Goal: Task Accomplishment & Management: Complete application form

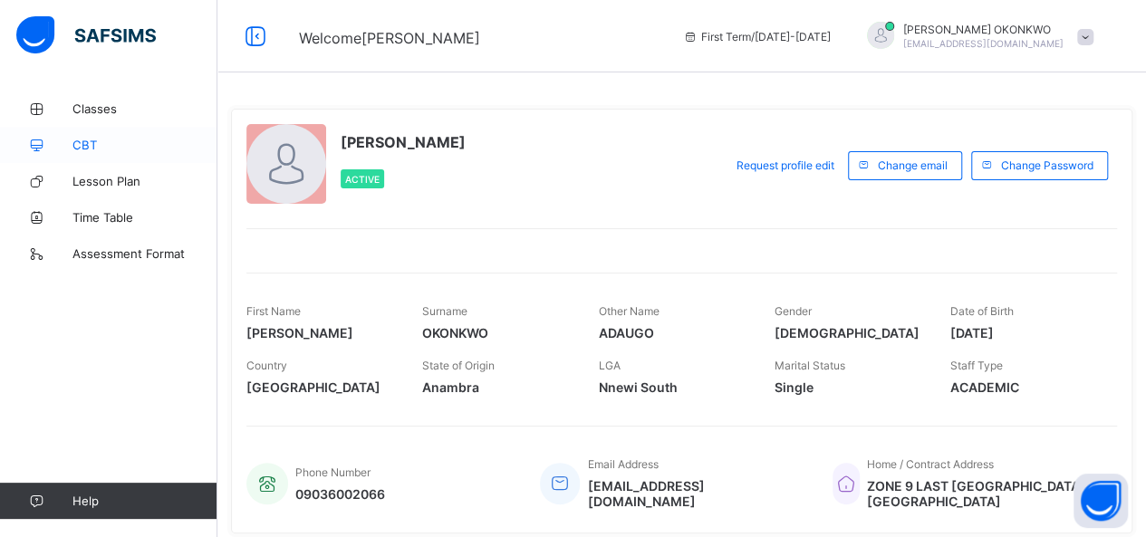
click at [83, 150] on span "CBT" at bounding box center [144, 145] width 145 height 14
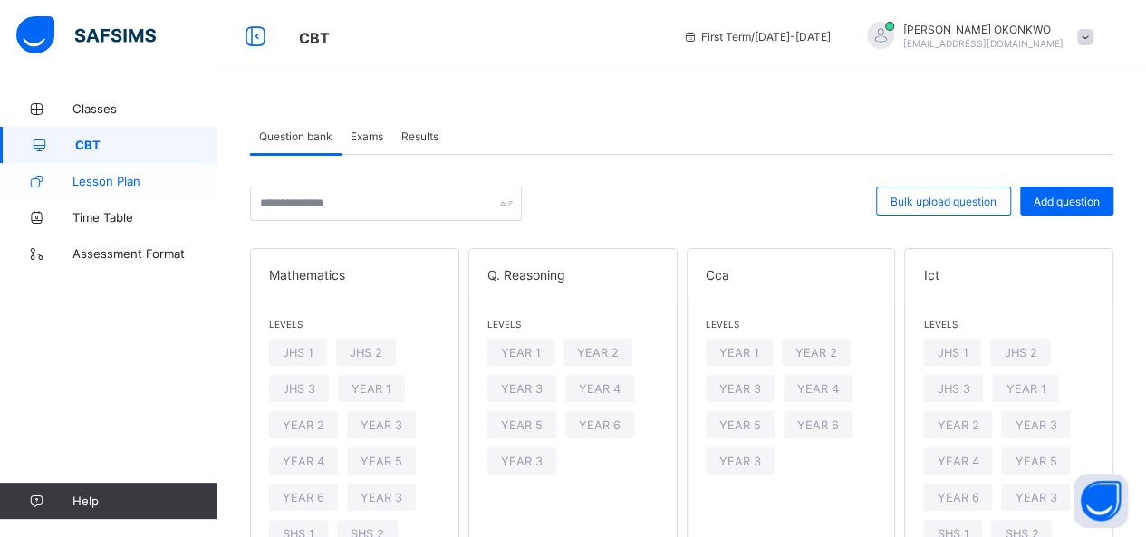
click at [98, 175] on span "Lesson Plan" at bounding box center [144, 181] width 145 height 14
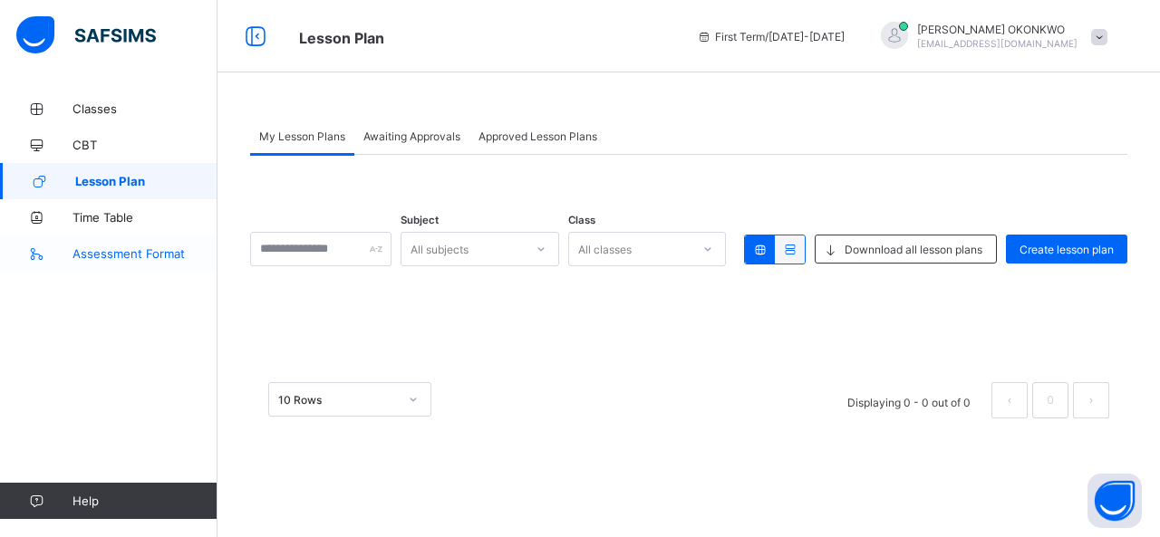
click at [107, 255] on span "Assessment Format" at bounding box center [144, 253] width 145 height 14
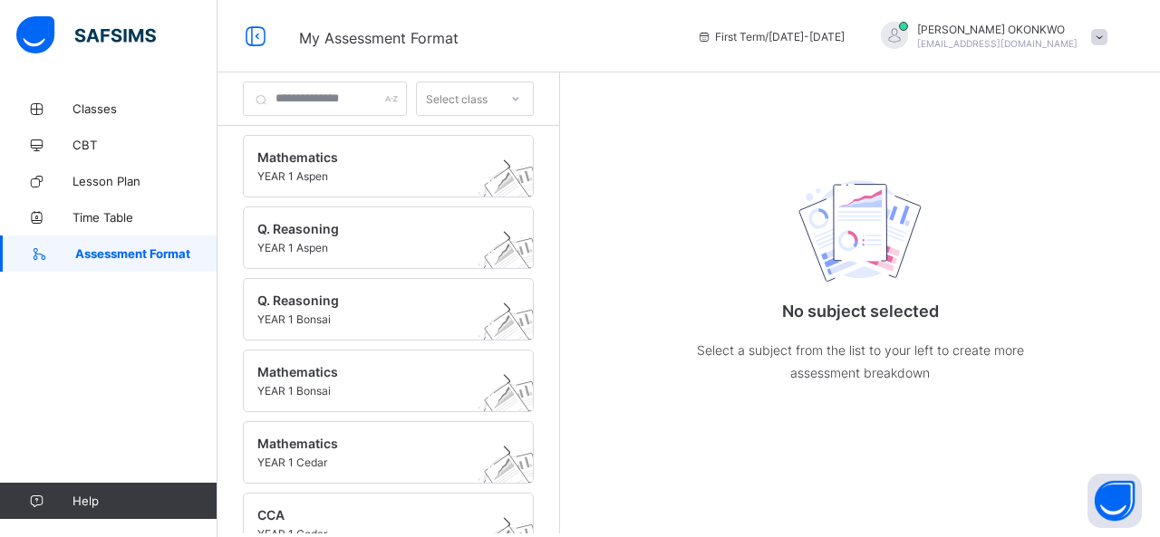
click at [1093, 33] on span at bounding box center [1099, 37] width 16 height 16
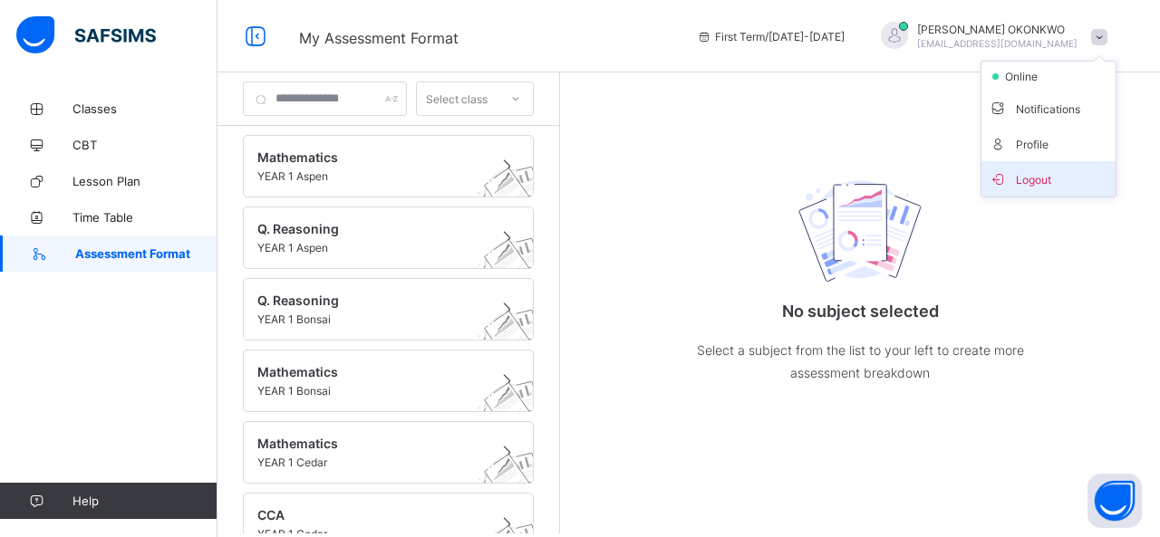
click at [1026, 179] on span "Logout" at bounding box center [1048, 179] width 120 height 21
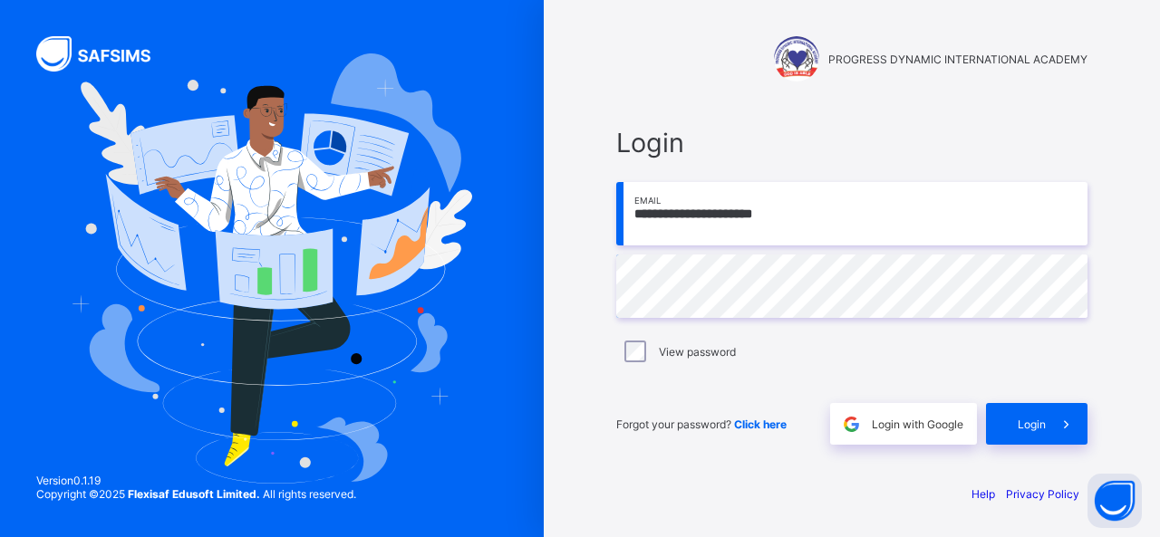
click at [812, 221] on input "**********" at bounding box center [851, 213] width 471 height 63
type input "**********"
click at [1029, 418] on span "Login" at bounding box center [1031, 425] width 28 height 14
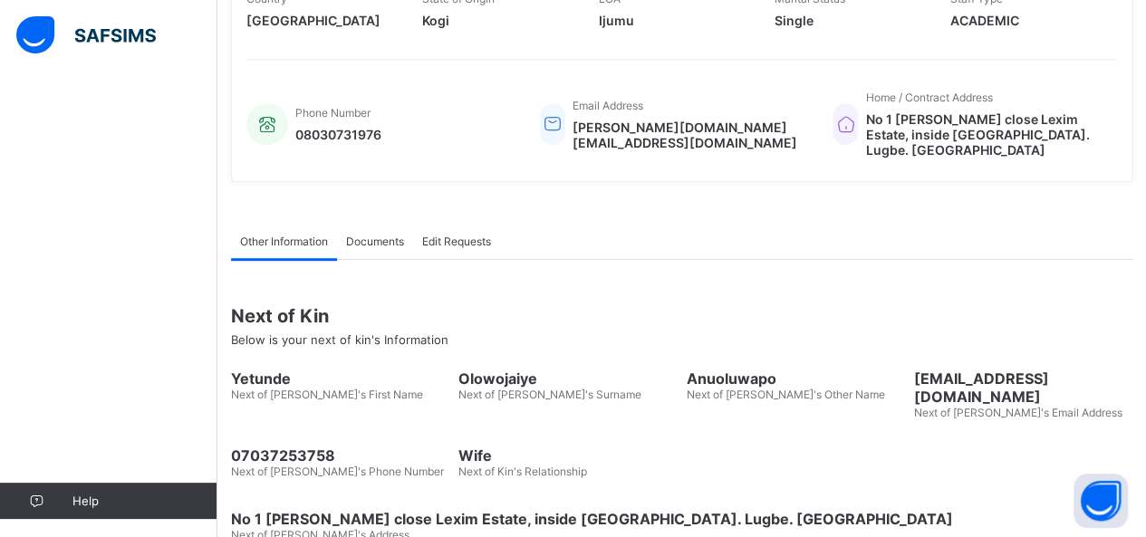
scroll to position [362, 0]
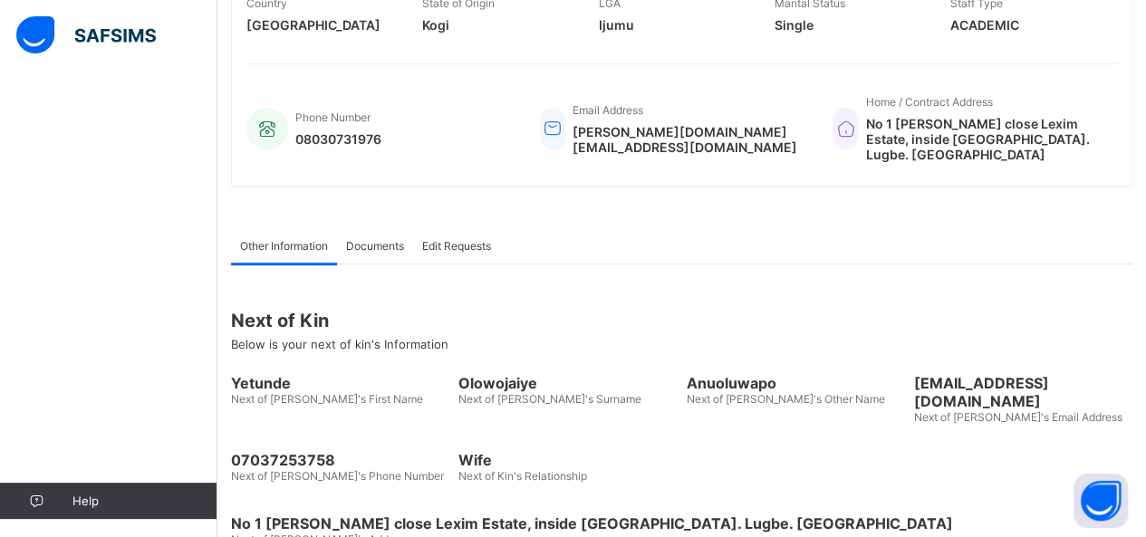
click at [373, 239] on span "Documents" at bounding box center [375, 246] width 58 height 14
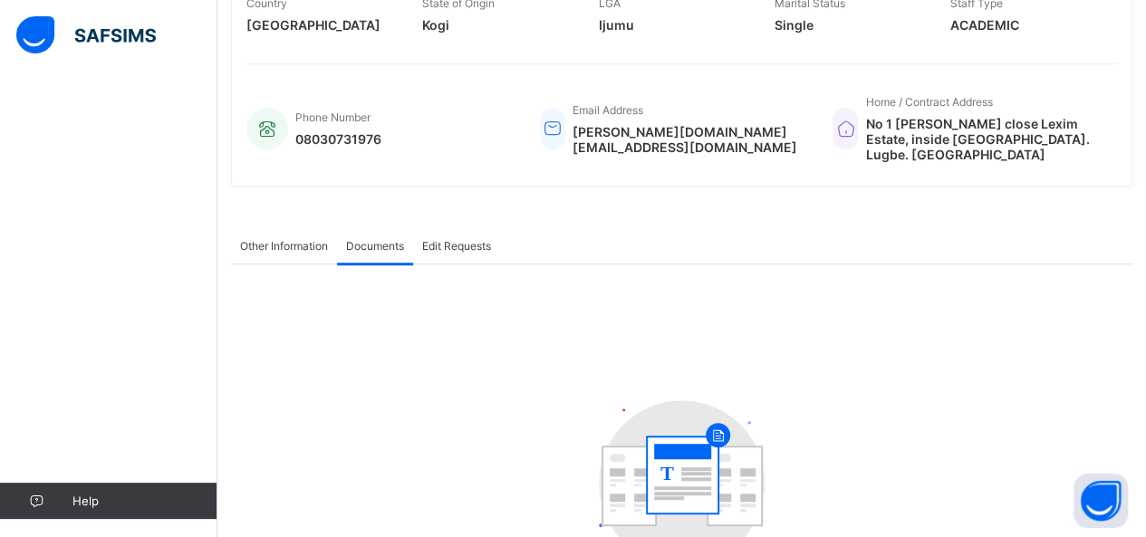
click at [460, 239] on span "Edit Requests" at bounding box center [456, 246] width 69 height 14
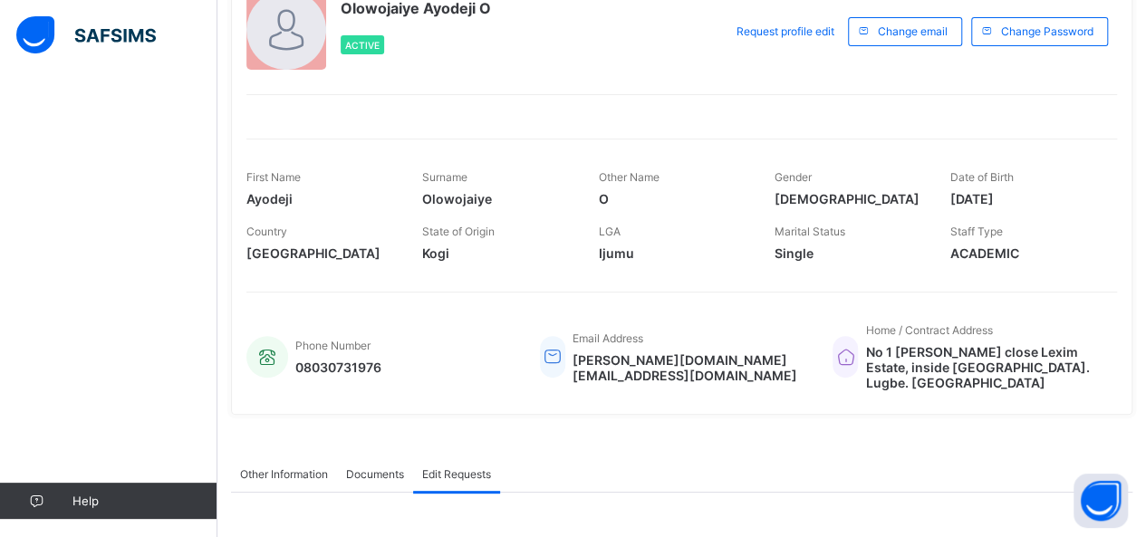
scroll to position [140, 0]
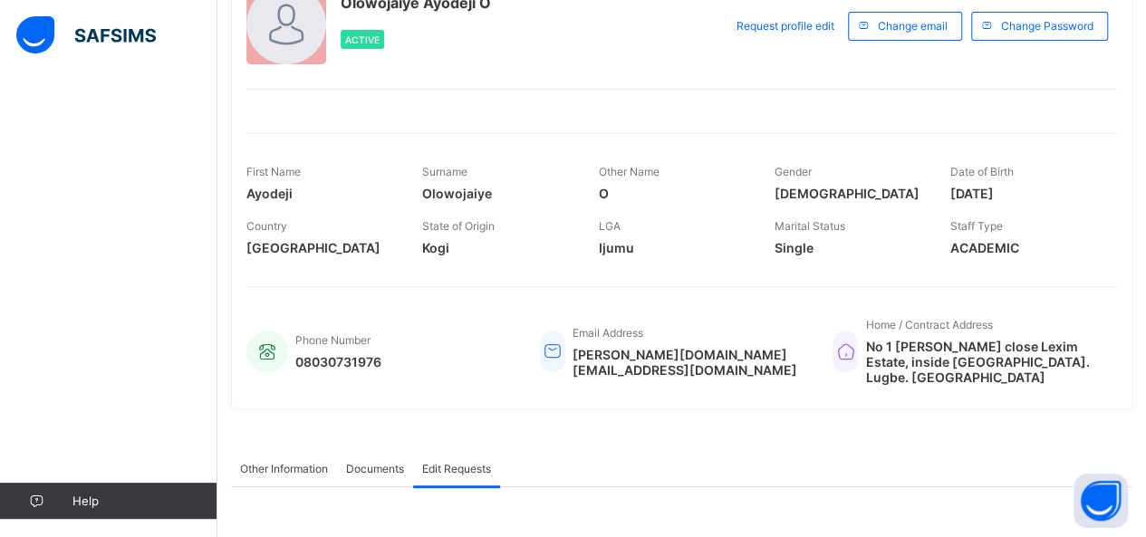
click at [287, 467] on span "Other Information" at bounding box center [284, 469] width 88 height 14
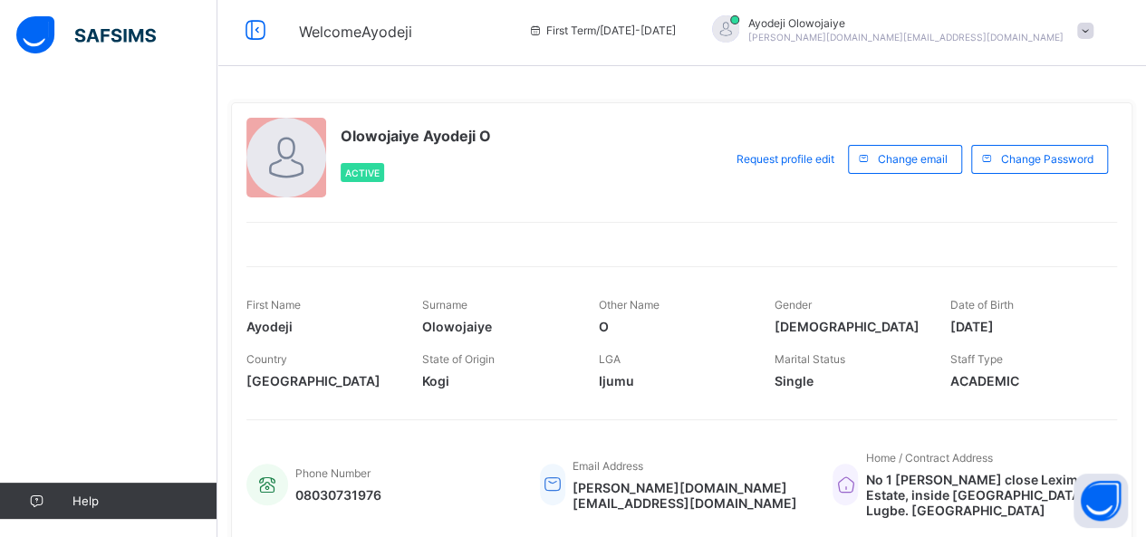
scroll to position [0, 0]
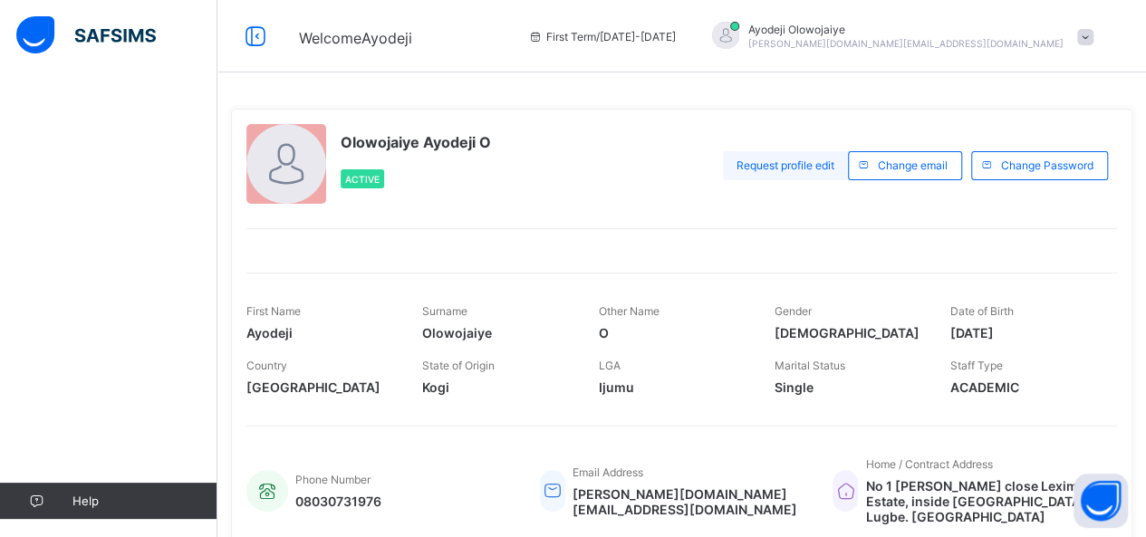
click at [795, 172] on div "Request profile edit" at bounding box center [785, 165] width 125 height 29
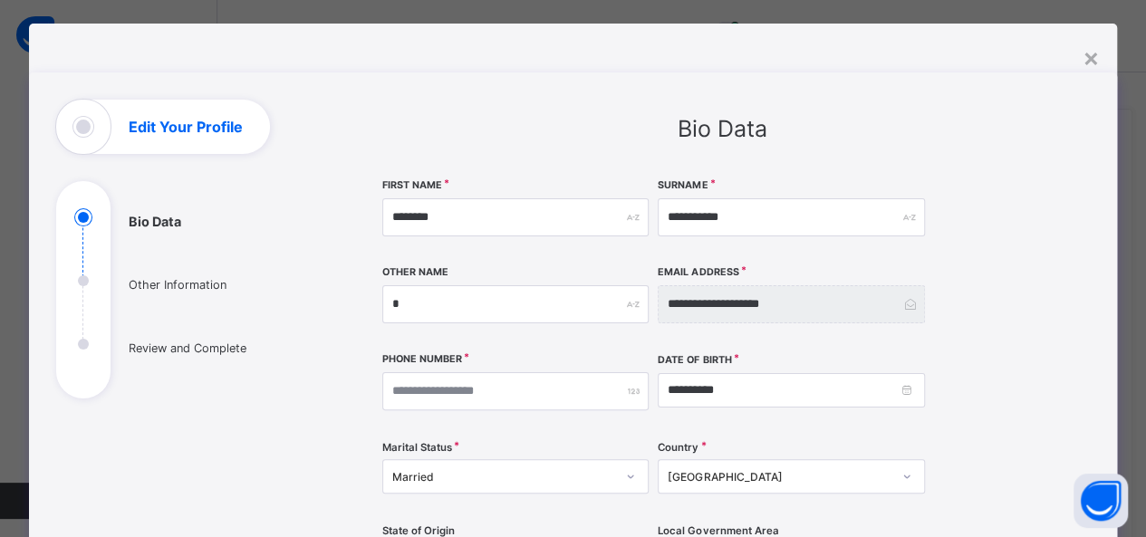
scroll to position [20, 0]
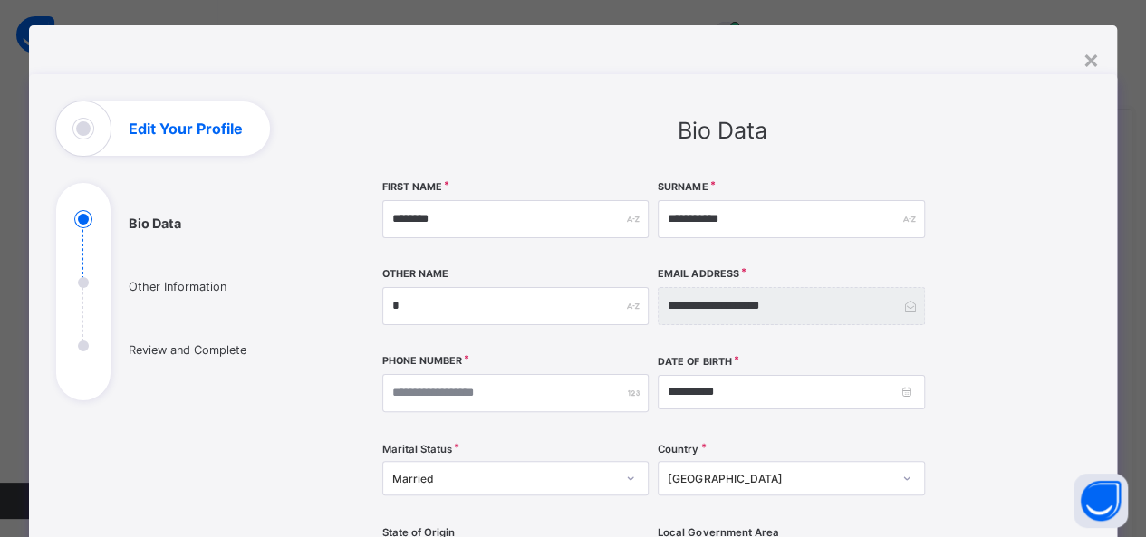
click at [143, 286] on ul "Bio Data Other Information Review and Complete" at bounding box center [192, 305] width 272 height 190
click at [143, 297] on ul "Bio Data Other Information Review and Complete" at bounding box center [192, 305] width 272 height 190
click at [159, 354] on ul "Bio Data Other Information Review and Complete" at bounding box center [192, 305] width 272 height 190
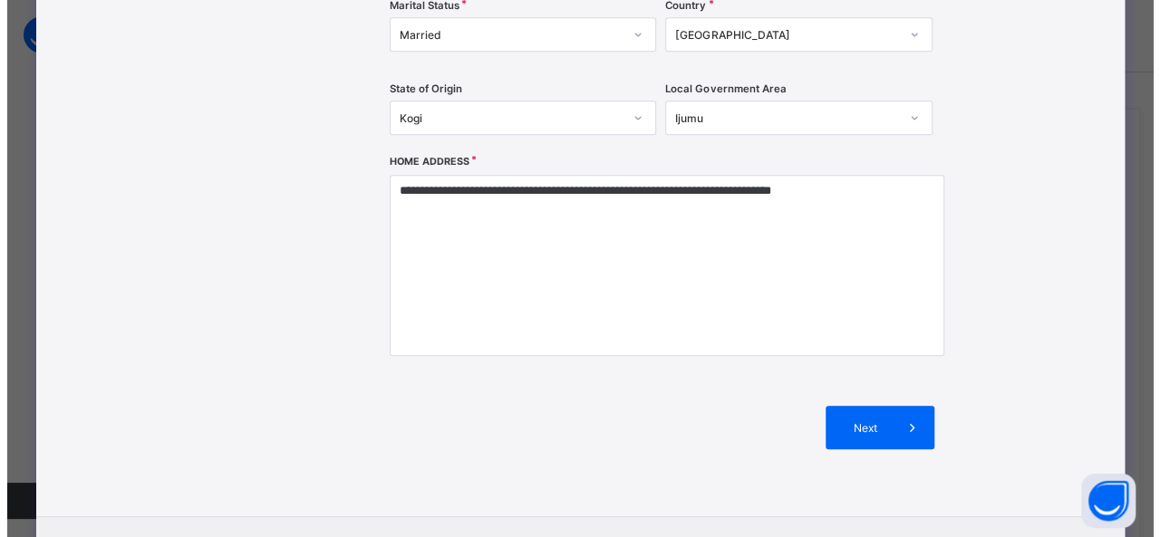
scroll to position [464, 0]
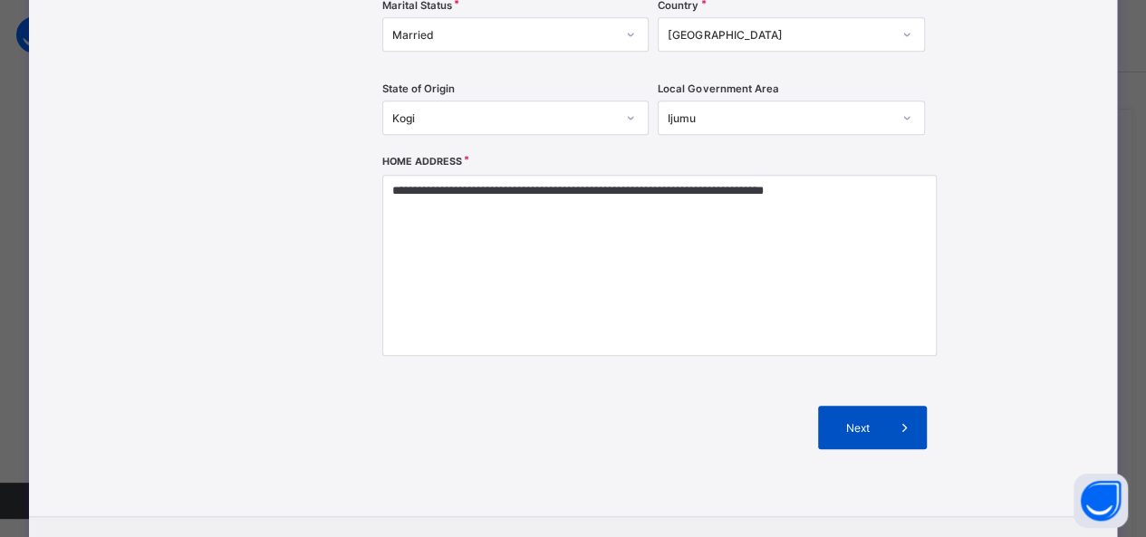
click at [868, 430] on span "Next" at bounding box center [858, 428] width 52 height 14
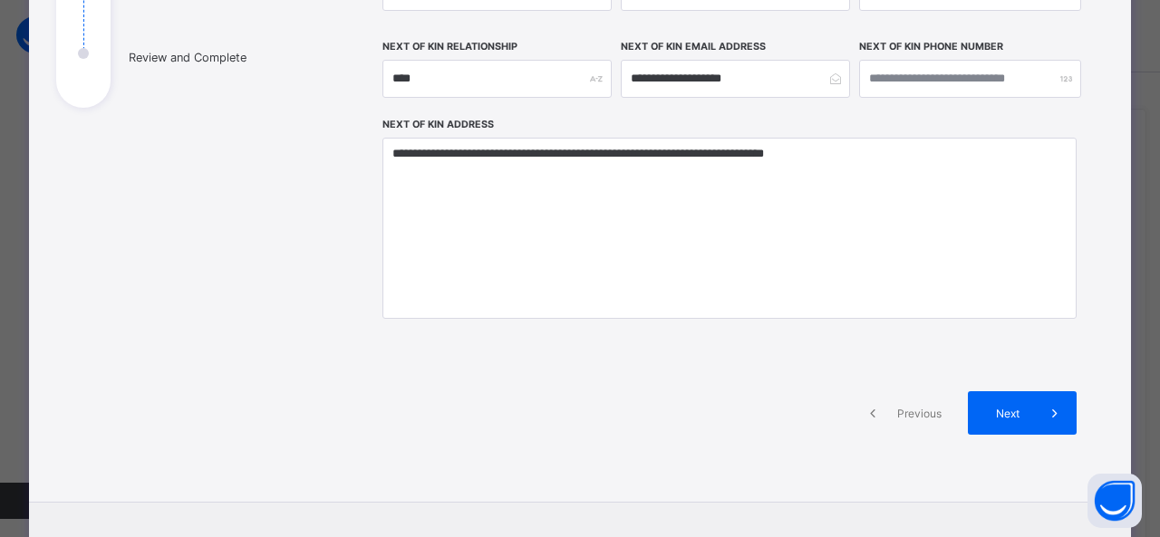
scroll to position [382, 0]
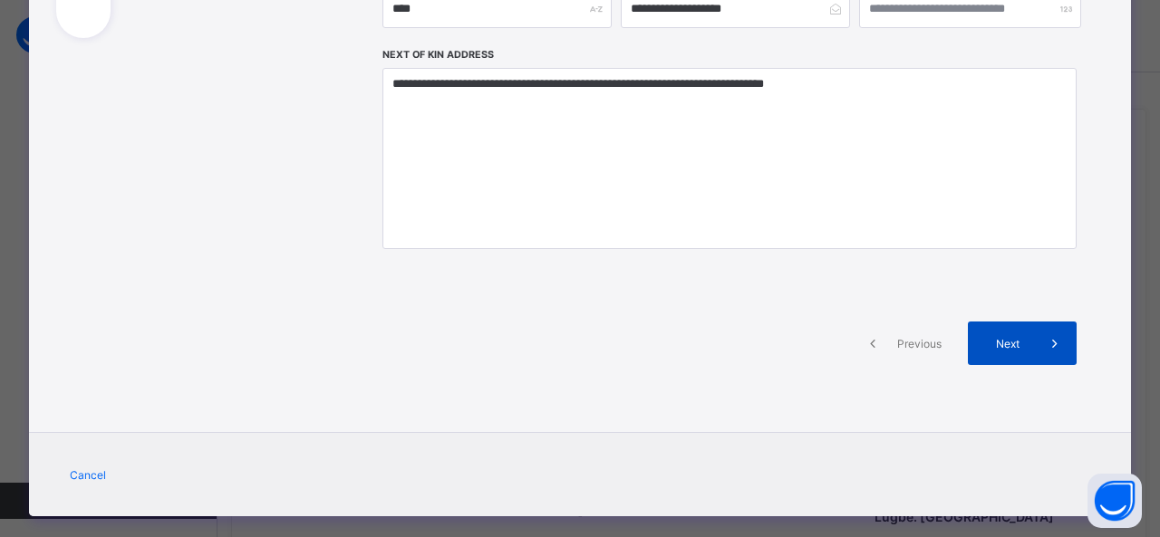
click at [1019, 345] on span "Next" at bounding box center [1007, 344] width 52 height 14
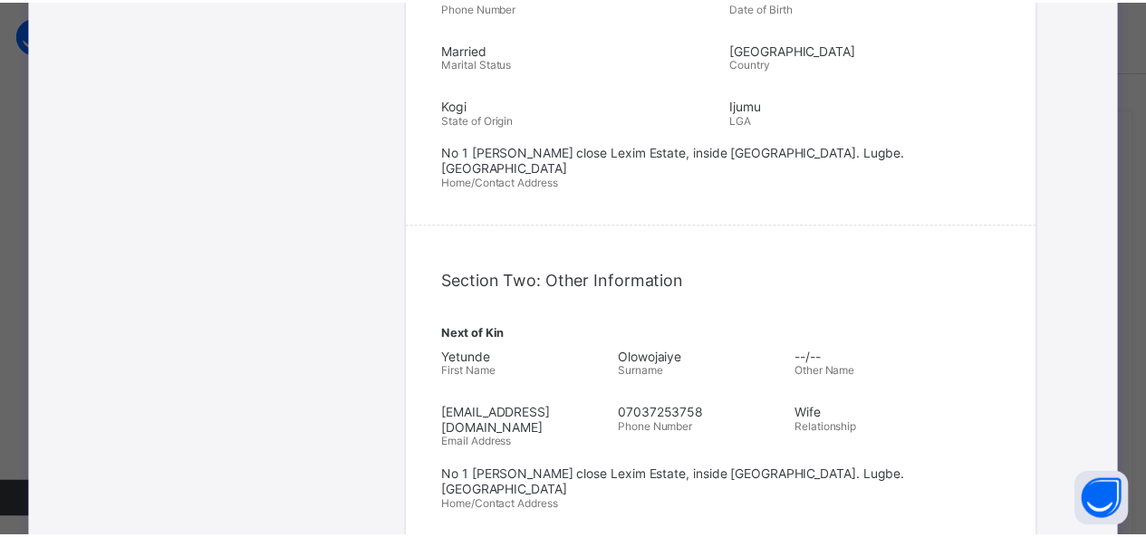
scroll to position [0, 0]
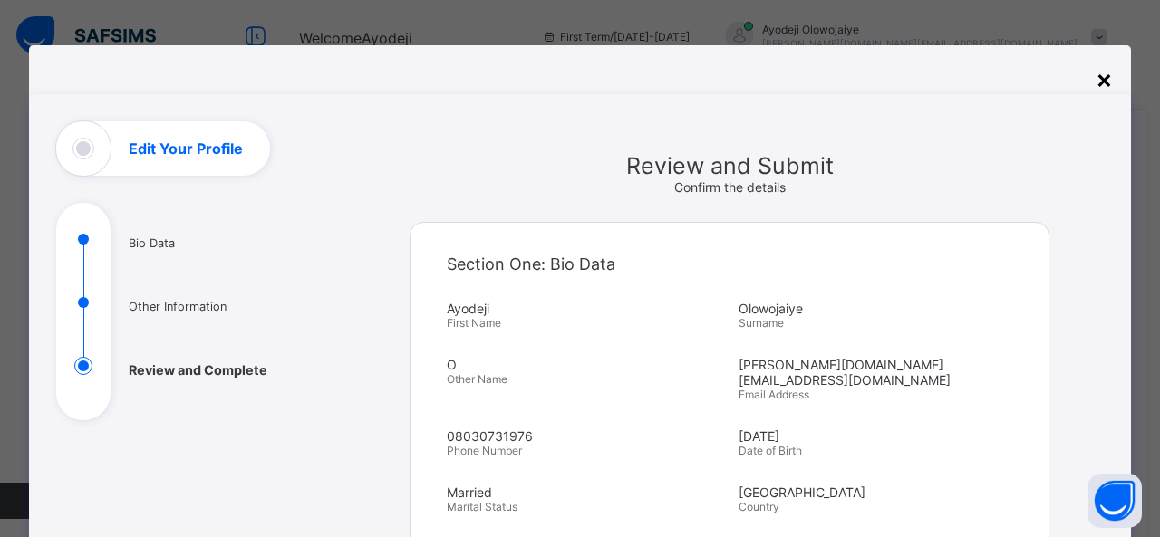
click at [1101, 86] on div "×" at bounding box center [1103, 78] width 17 height 31
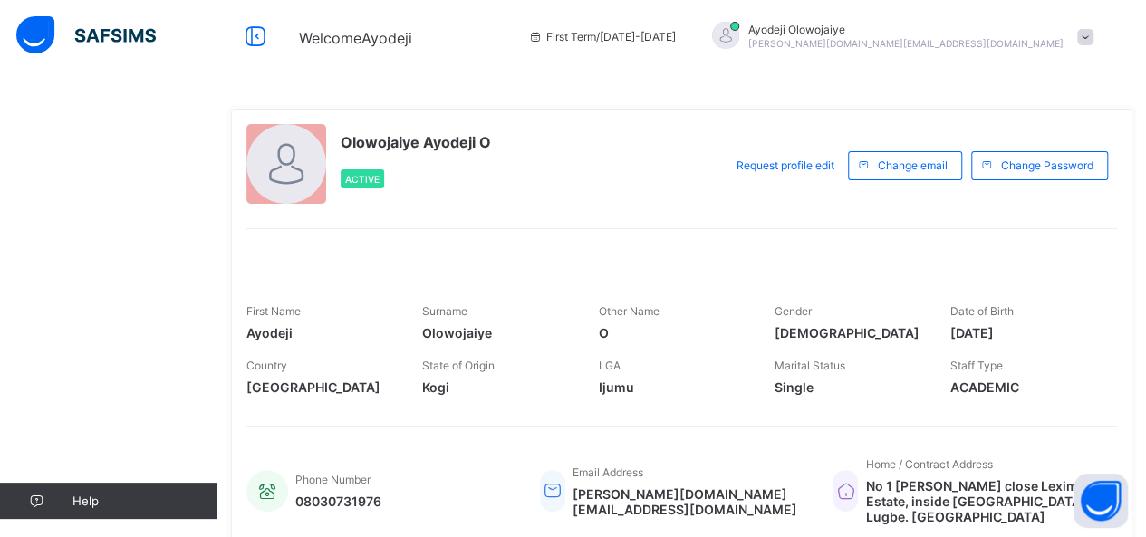
click at [120, 34] on img at bounding box center [86, 35] width 140 height 38
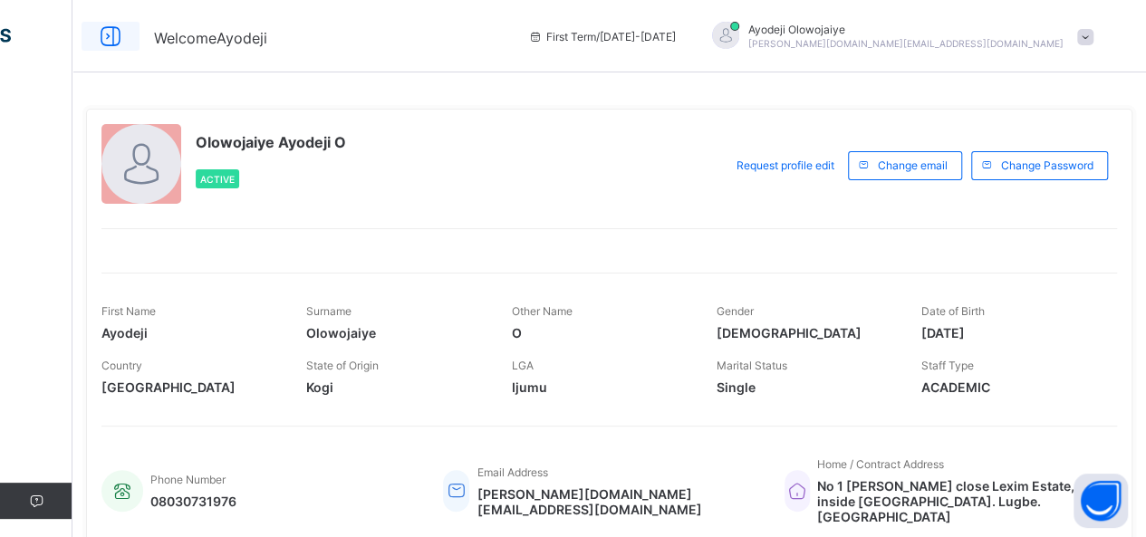
click at [105, 39] on icon at bounding box center [110, 37] width 31 height 26
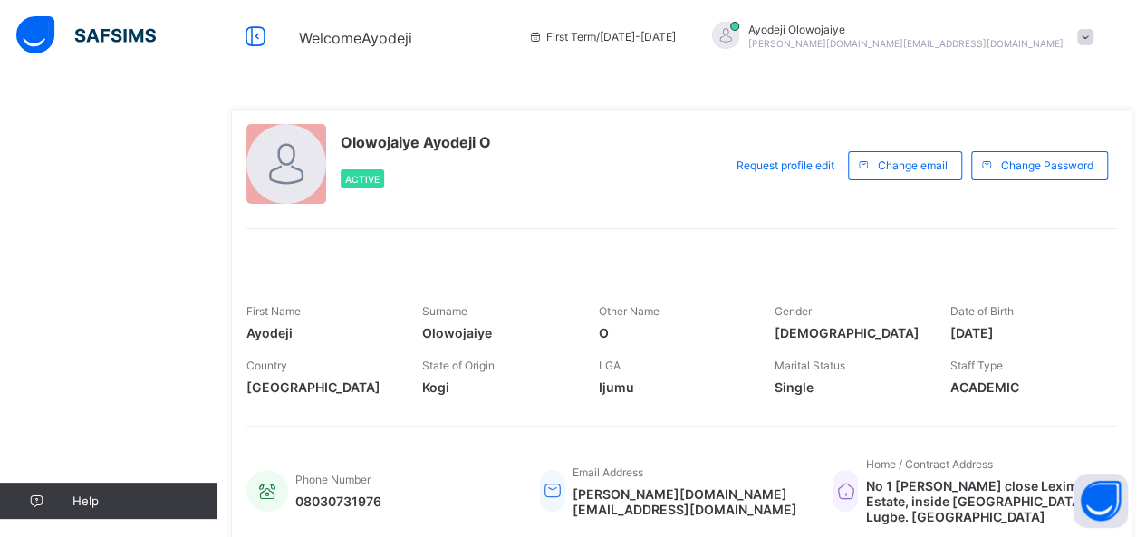
click at [123, 35] on img at bounding box center [86, 35] width 140 height 38
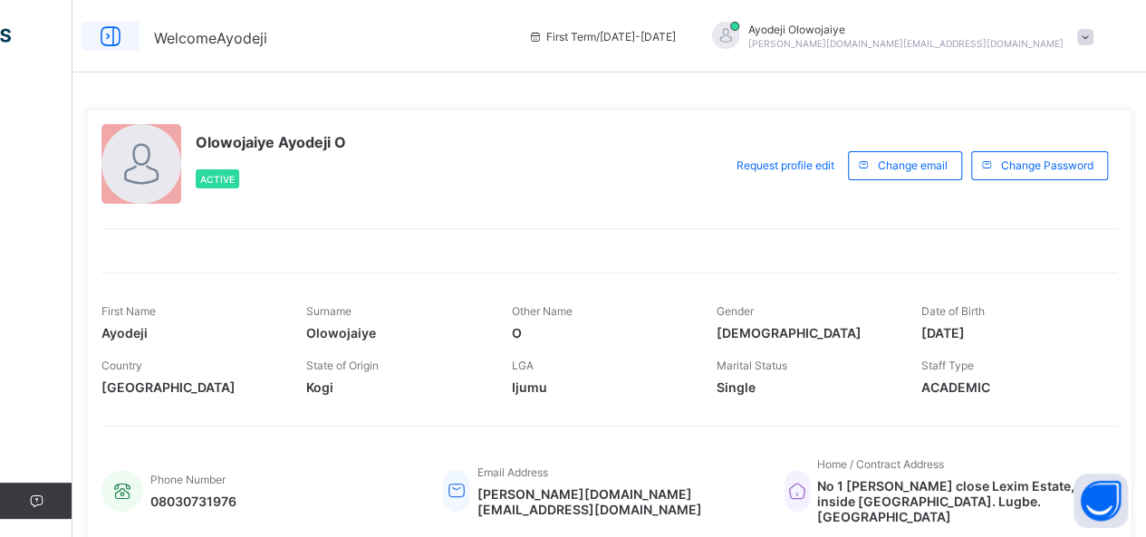
click at [112, 39] on icon at bounding box center [110, 37] width 31 height 26
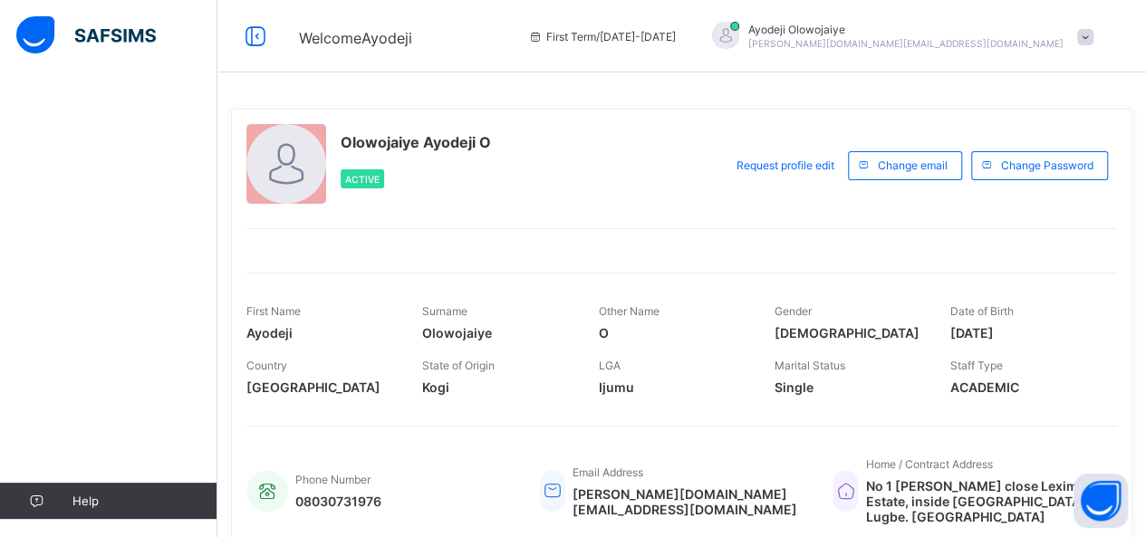
click at [1094, 34] on span at bounding box center [1085, 37] width 16 height 16
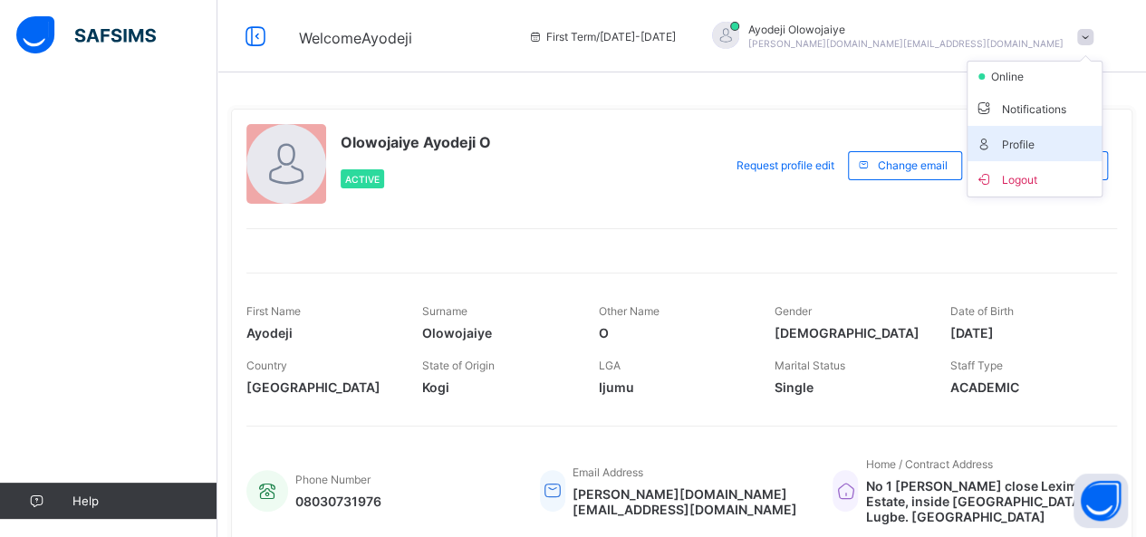
click at [1027, 142] on span "Profile" at bounding box center [1035, 143] width 120 height 21
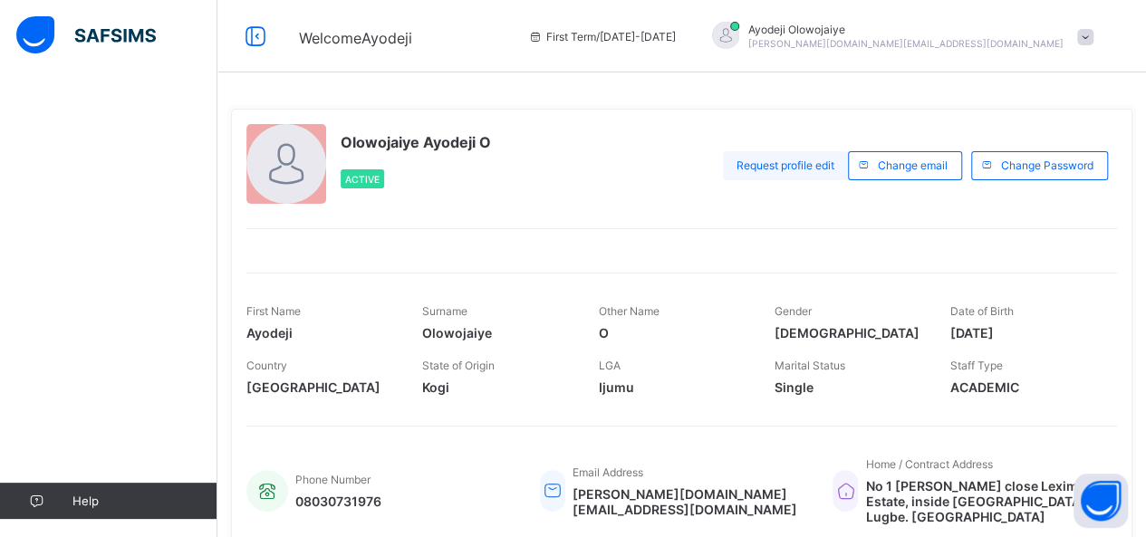
click at [795, 162] on span "Request profile edit" at bounding box center [786, 166] width 98 height 14
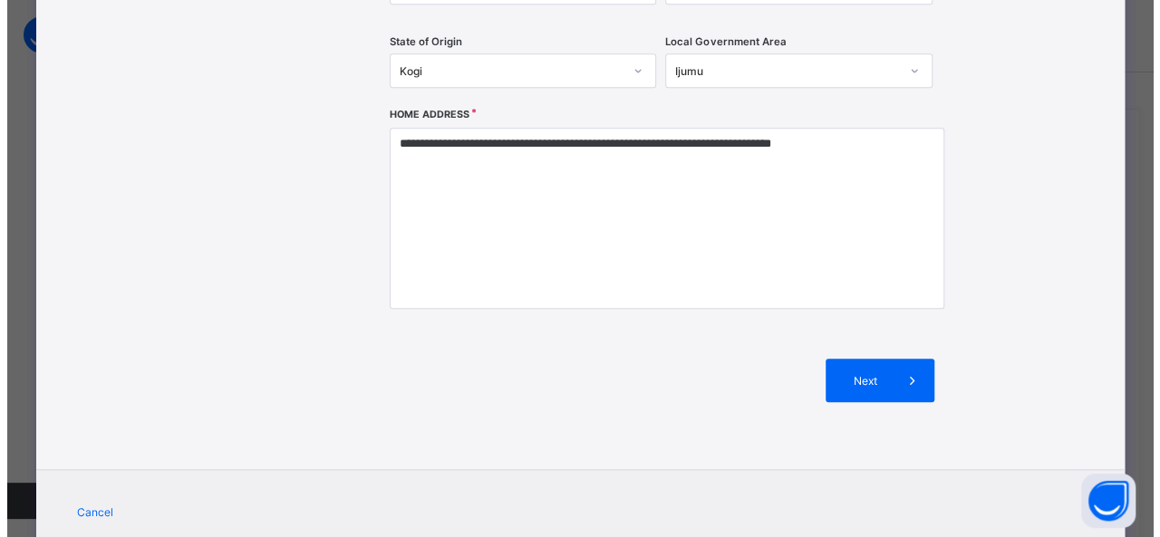
scroll to position [512, 0]
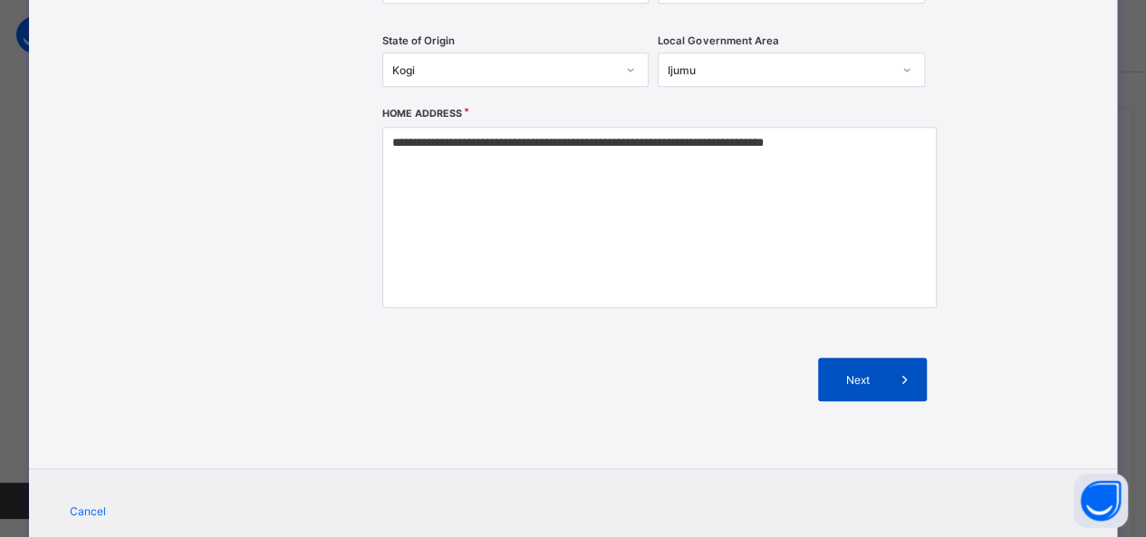
click at [868, 379] on span "Next" at bounding box center [858, 380] width 52 height 14
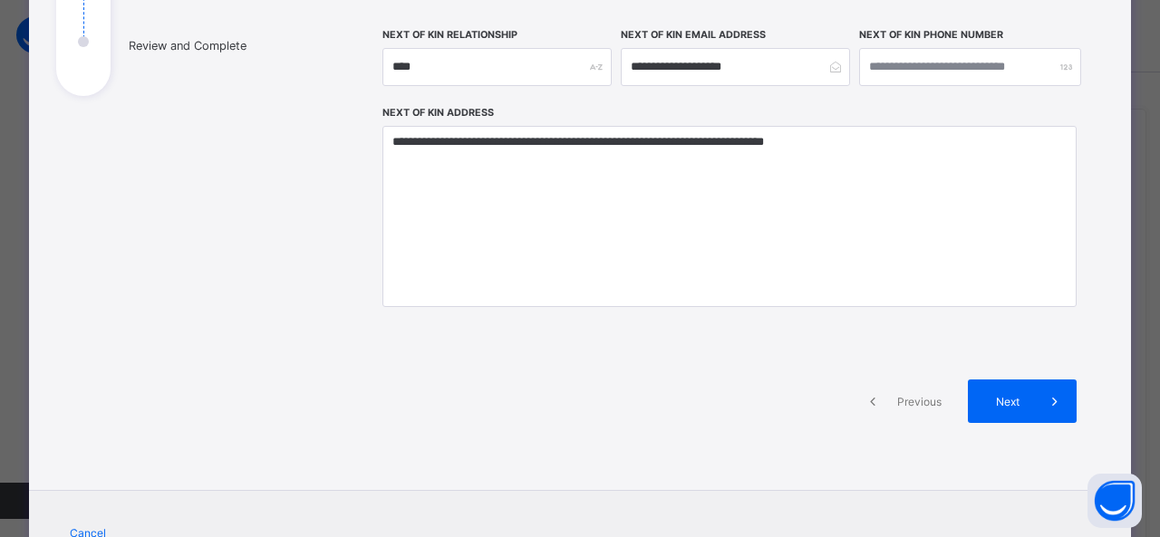
scroll to position [325, 0]
click at [1016, 401] on span "Next" at bounding box center [1007, 401] width 52 height 14
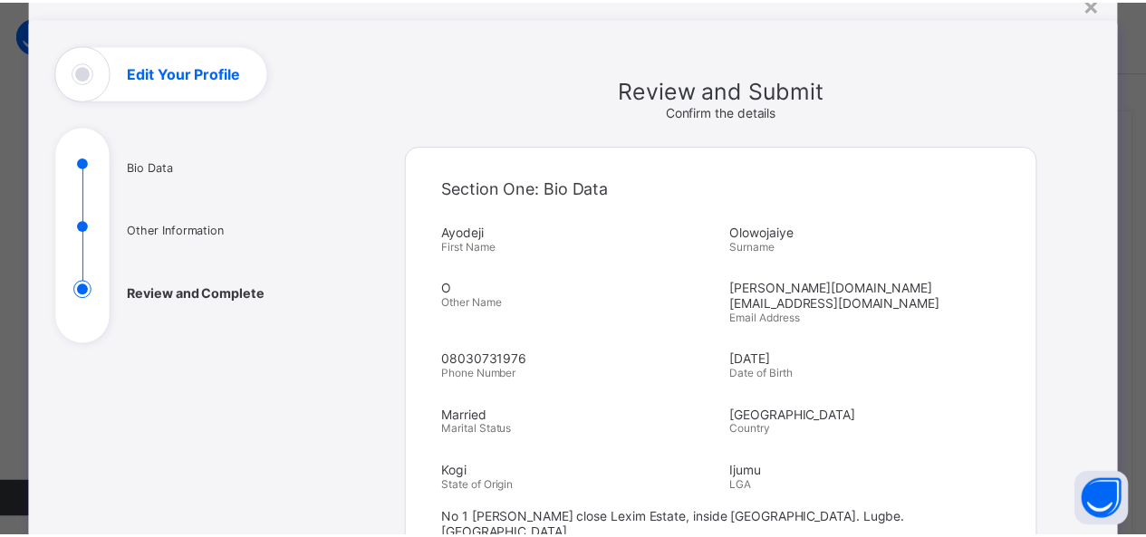
scroll to position [0, 0]
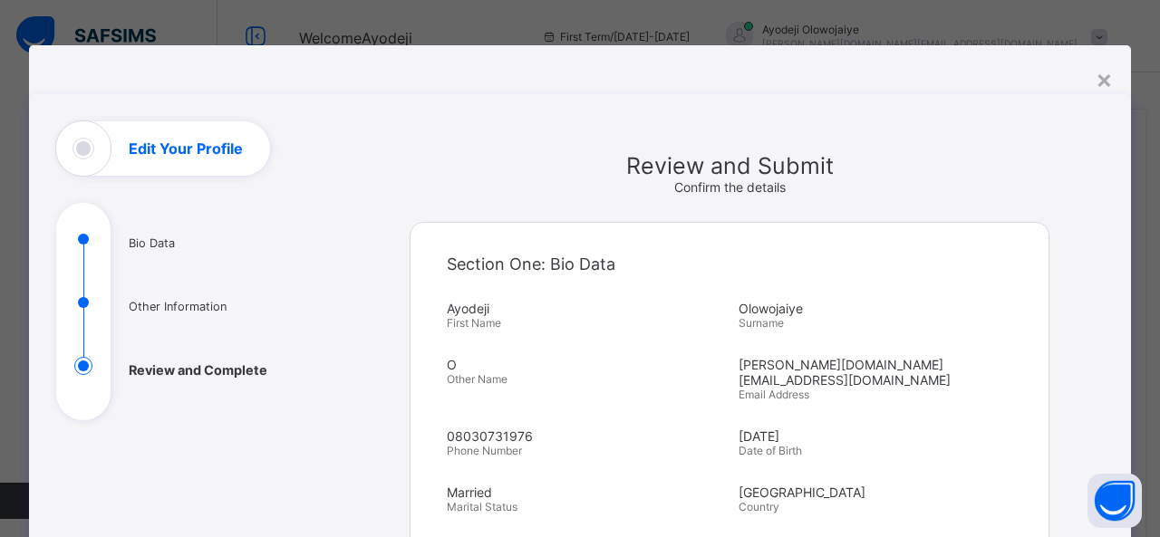
click at [179, 153] on h1 "Edit Your Profile" at bounding box center [186, 148] width 114 height 14
click at [1098, 82] on div "×" at bounding box center [1103, 78] width 17 height 31
